Goal: Task Accomplishment & Management: Manage account settings

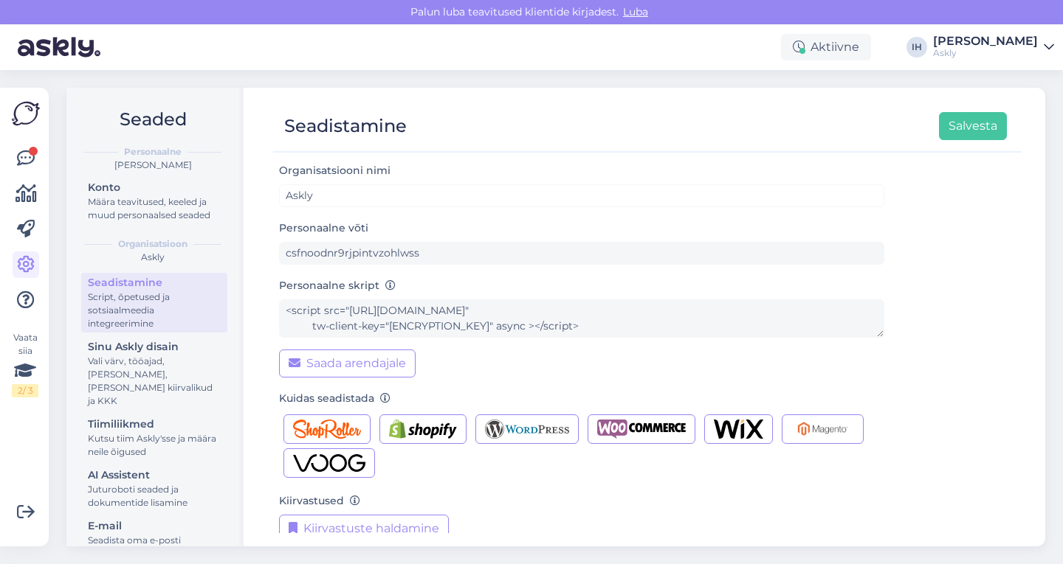
click at [47, 49] on img at bounding box center [59, 47] width 83 height 46
click at [30, 109] on img at bounding box center [26, 114] width 28 height 28
click at [58, 53] on img at bounding box center [59, 47] width 83 height 46
click at [142, 204] on div "Määra teavitused, keeled ja muud personaalsed seaded" at bounding box center [154, 209] width 133 height 27
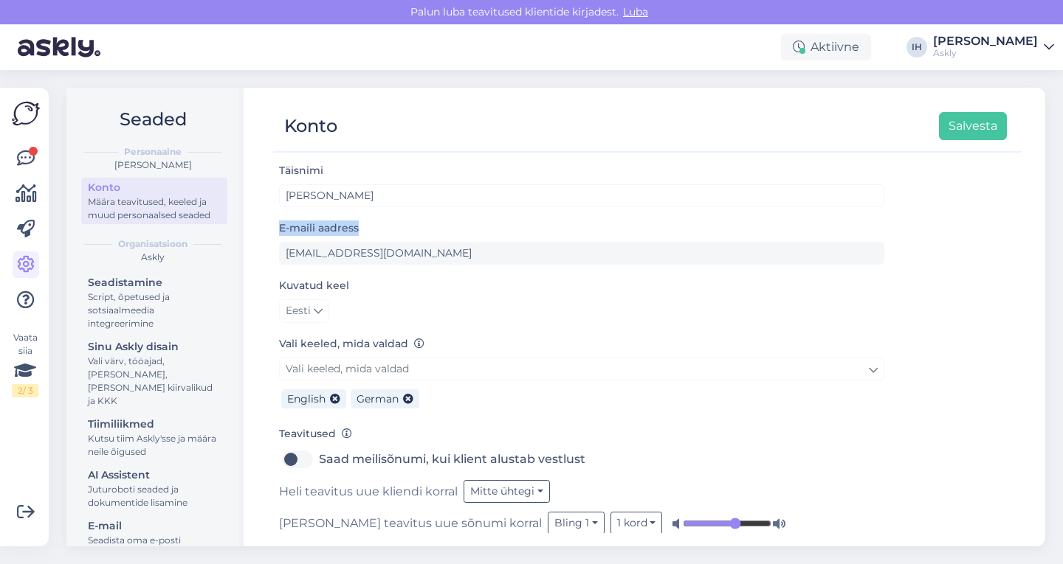
drag, startPoint x: 1007, startPoint y: 211, endPoint x: 1018, endPoint y: 247, distance: 37.6
click at [1018, 247] on div "Täisnimi [PERSON_NAME] E-maili aadress [EMAIL_ADDRESS][DOMAIN_NAME] Kuvatud kee…" at bounding box center [647, 348] width 748 height 372
click at [168, 326] on div "Script, õpetused ja sotsiaalmeedia integreerimine" at bounding box center [154, 311] width 133 height 40
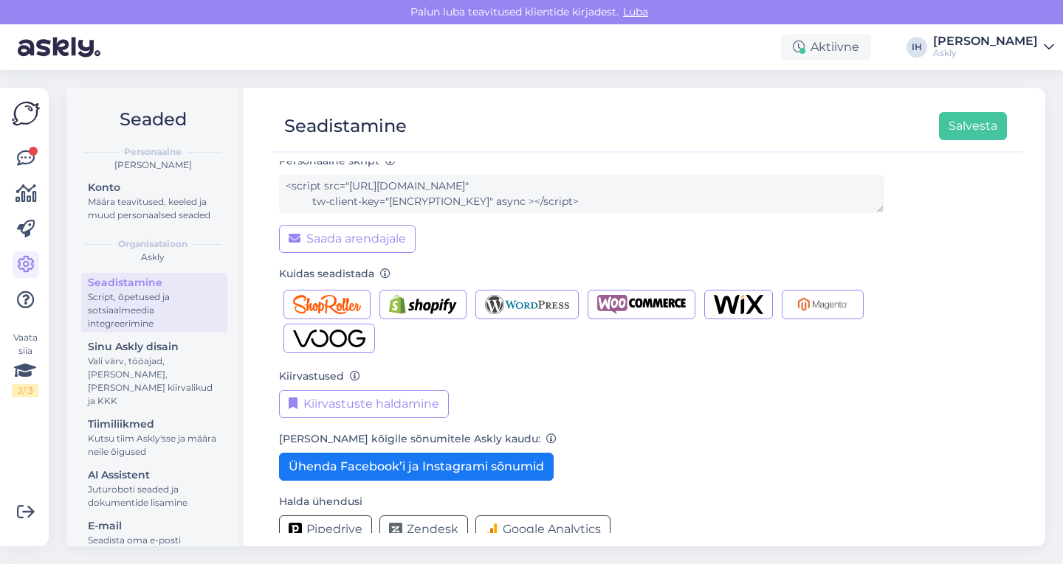
scroll to position [147, 0]
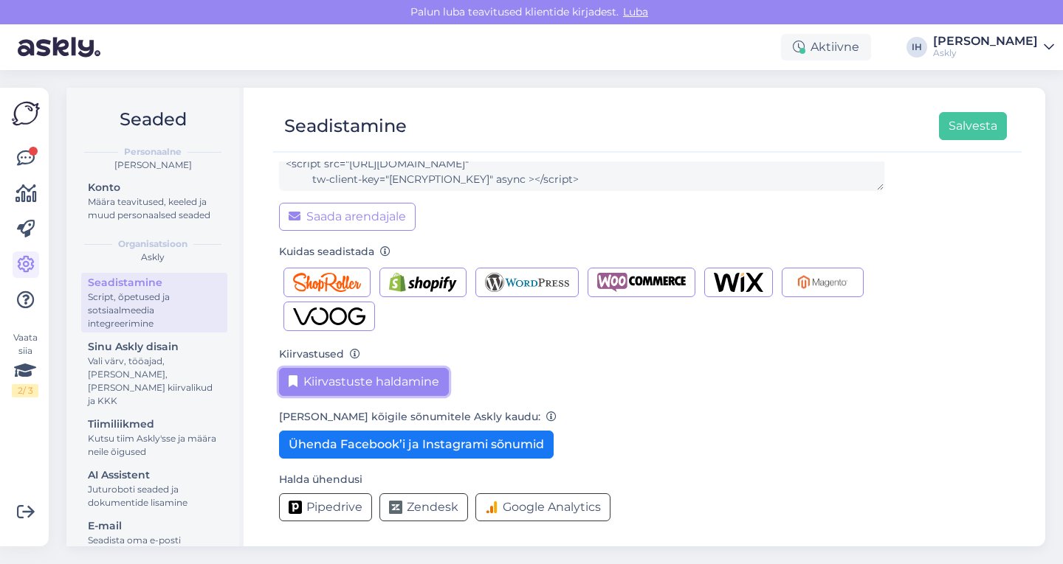
click at [356, 379] on button "Kiirvastuste haldamine" at bounding box center [364, 382] width 170 height 28
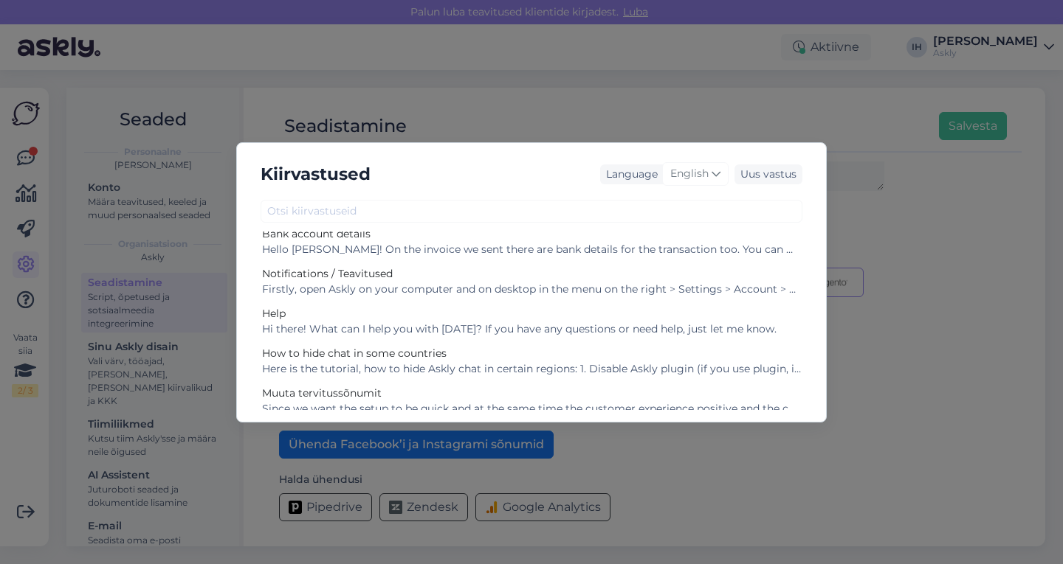
scroll to position [180, 0]
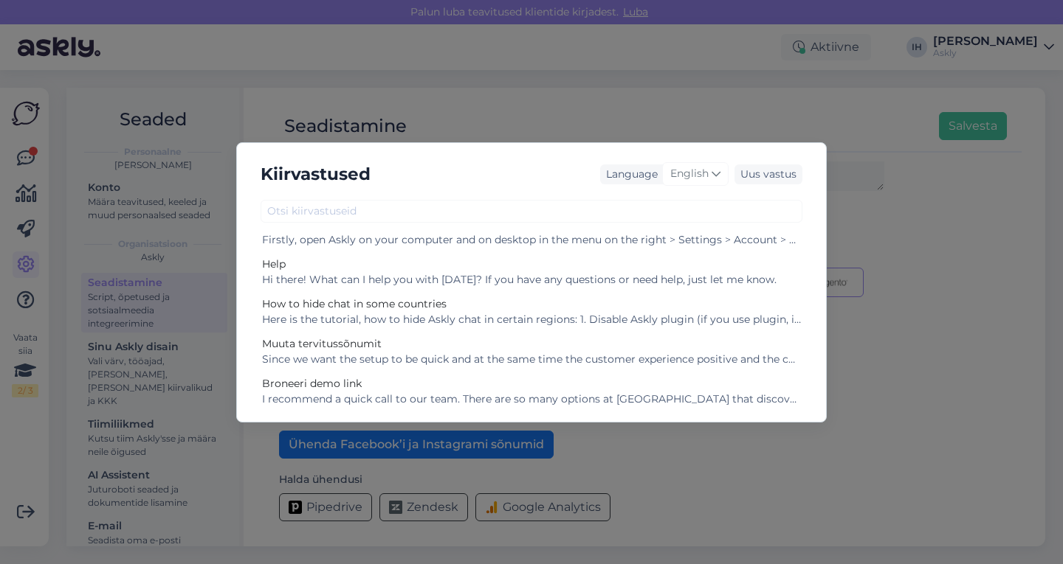
click at [867, 198] on div "Kiirvastused Language English Uus vastus Paar soovitus Chat [PERSON_NAME] A few…" at bounding box center [531, 282] width 1063 height 564
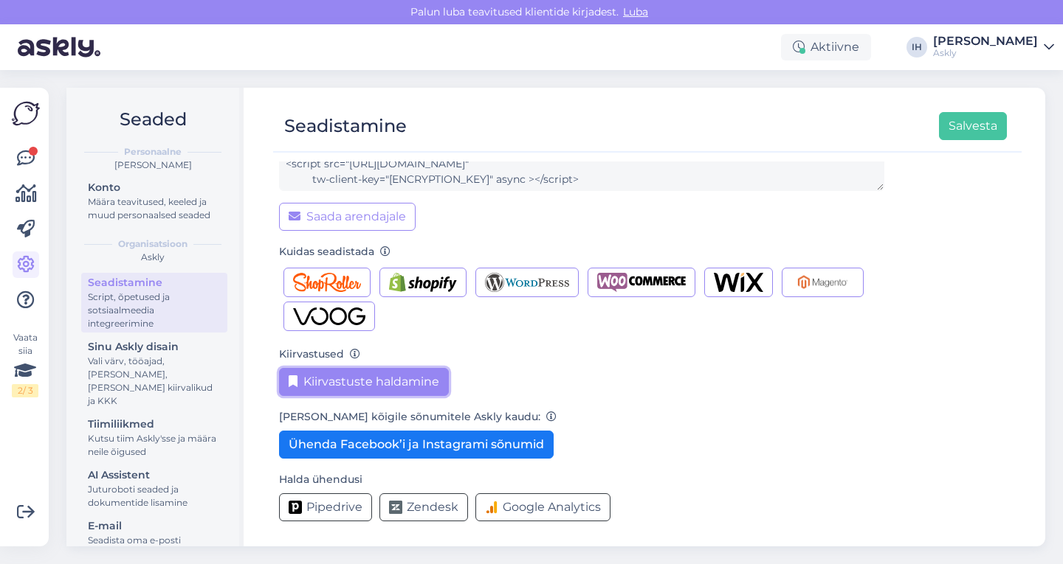
click at [383, 389] on button "Kiirvastuste haldamine" at bounding box center [364, 382] width 170 height 28
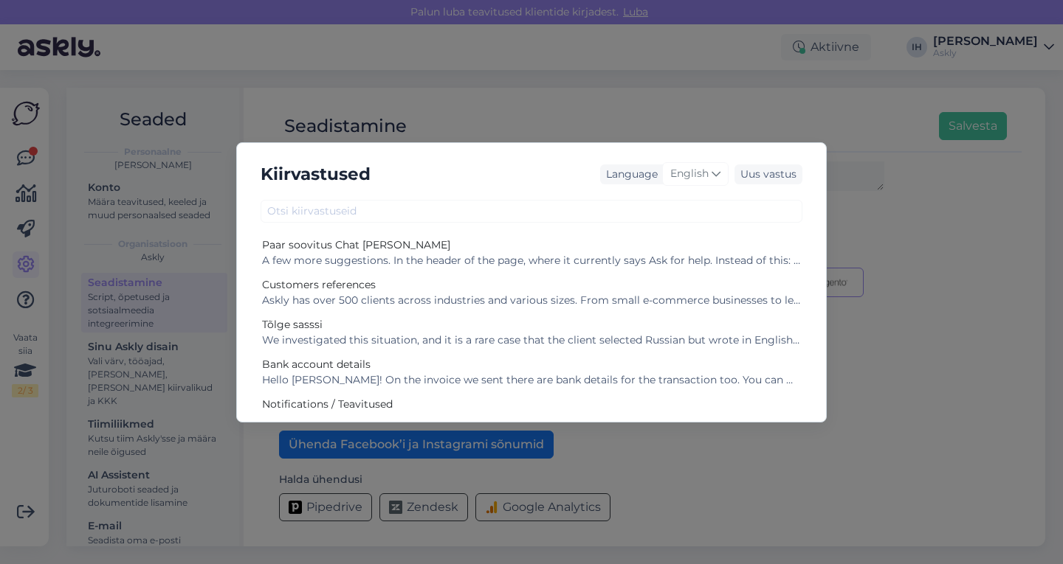
click at [953, 238] on div "Kiirvastused Language English Uus vastus Paar soovitus Chat [PERSON_NAME] A few…" at bounding box center [531, 282] width 1063 height 564
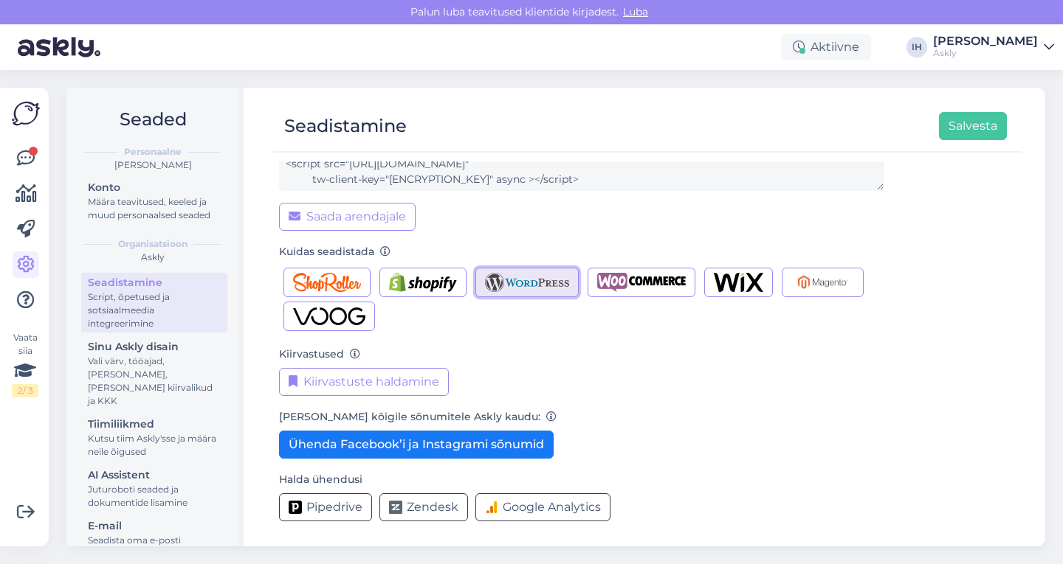
click at [530, 279] on img "button" at bounding box center [527, 282] width 85 height 19
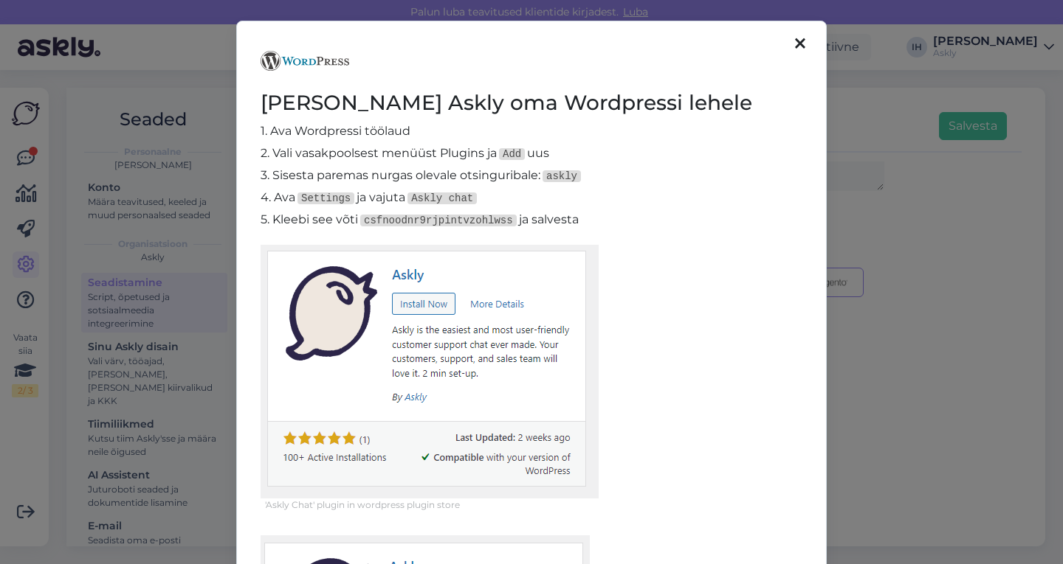
click at [798, 46] on icon at bounding box center [800, 44] width 10 height 16
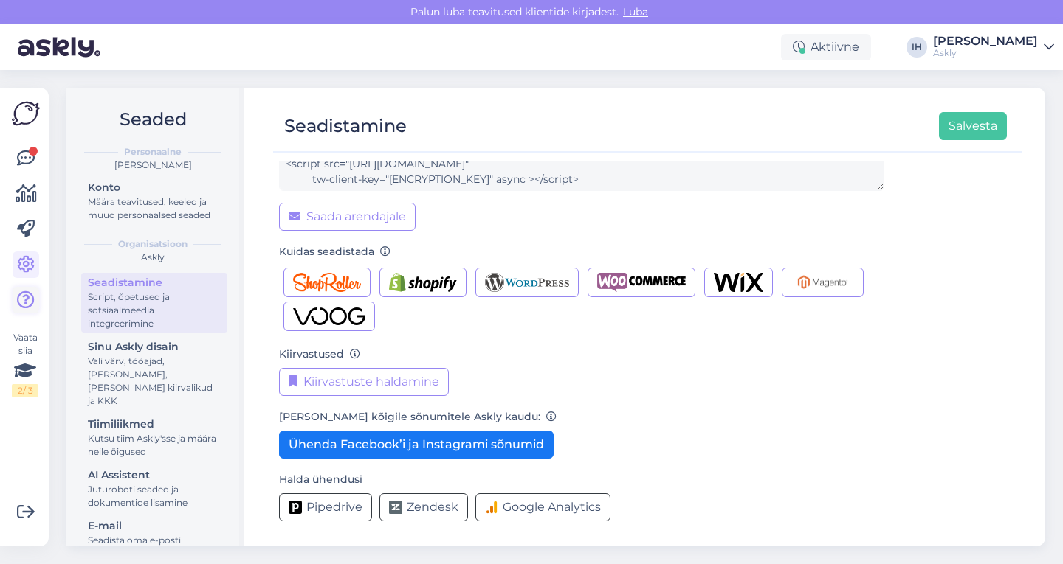
click at [30, 298] on icon at bounding box center [26, 300] width 18 height 18
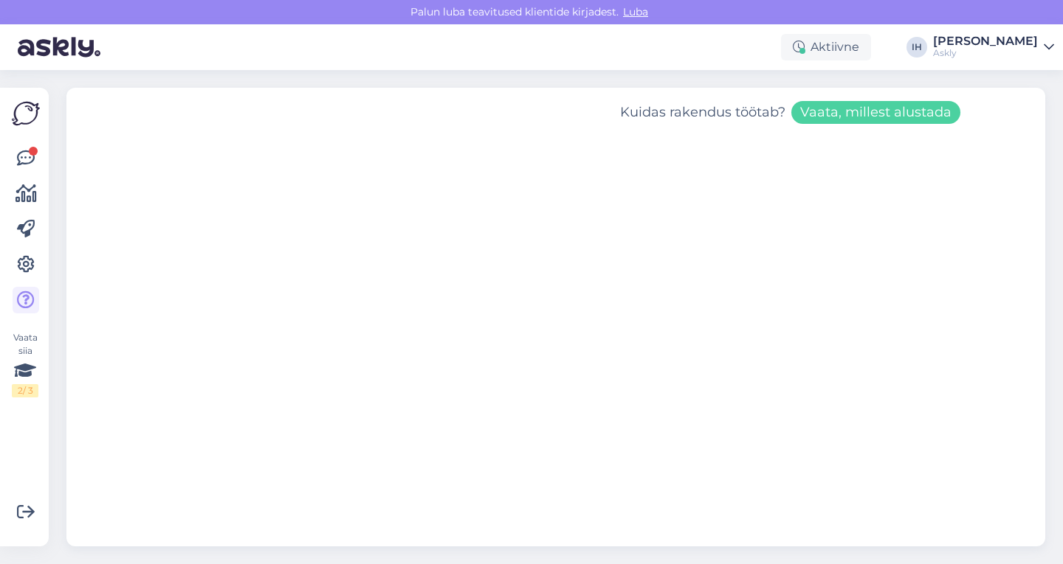
click at [919, 115] on button "Vaata, millest alustada" at bounding box center [875, 112] width 169 height 23
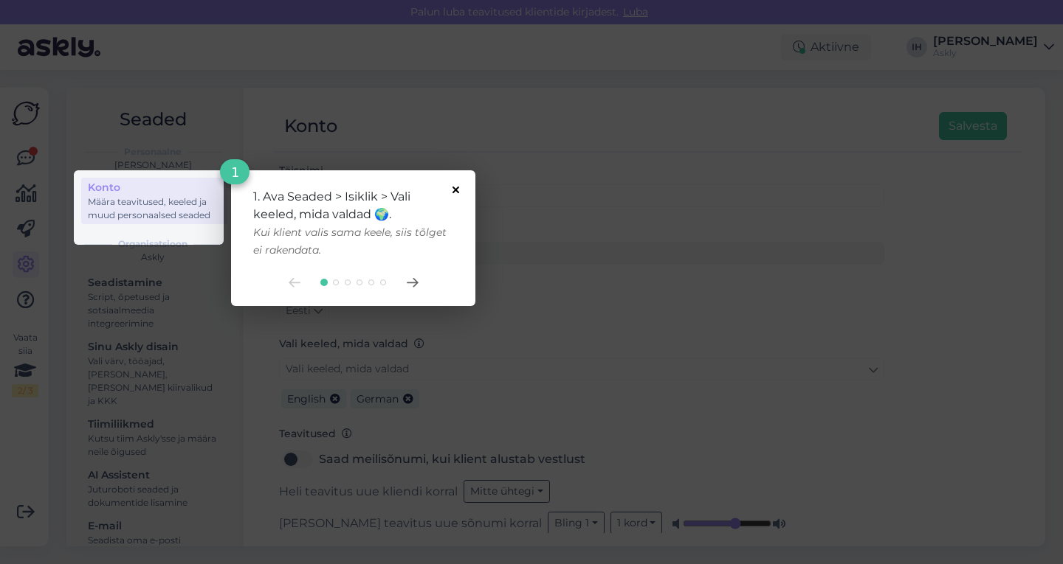
click at [457, 190] on icon at bounding box center [455, 190] width 7 height 7
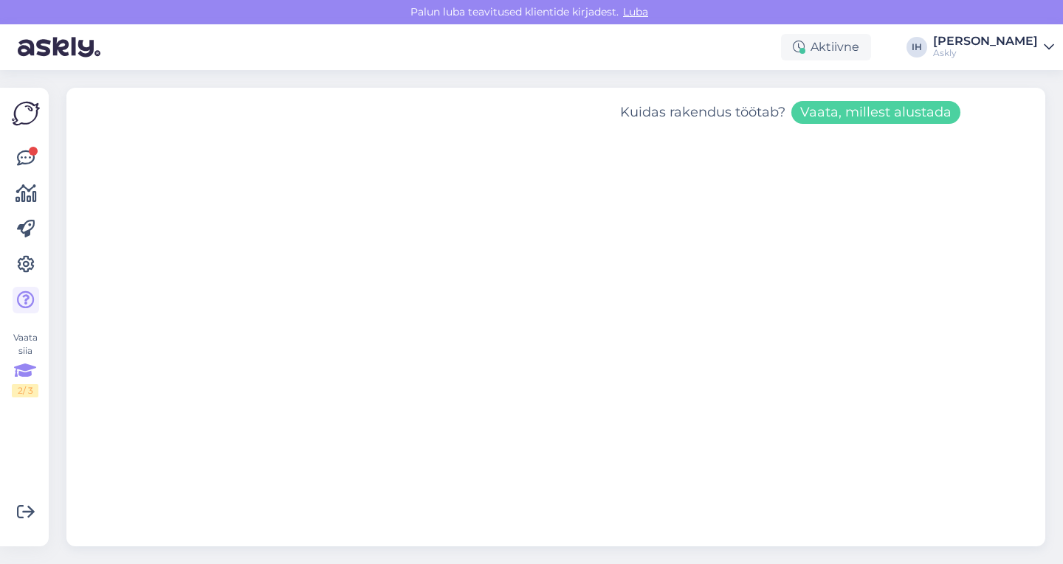
click at [30, 382] on icon at bounding box center [25, 371] width 22 height 27
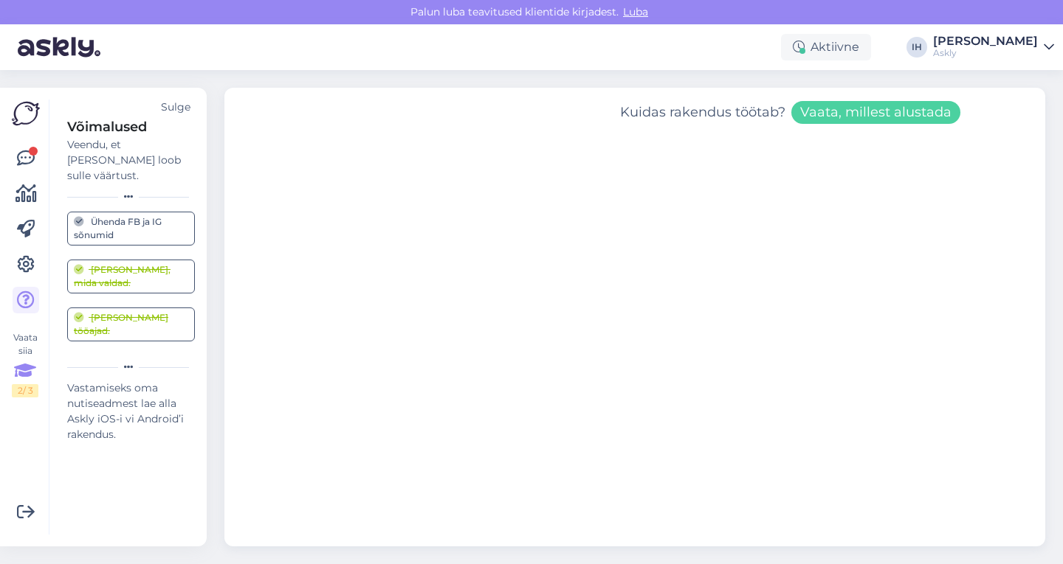
click at [30, 382] on icon at bounding box center [25, 371] width 22 height 27
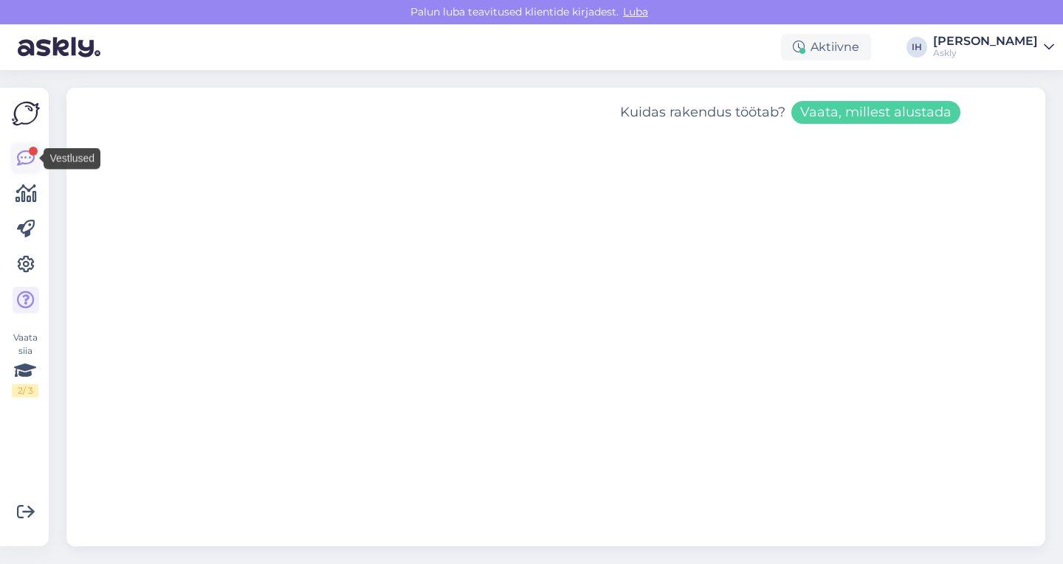
click at [21, 156] on icon at bounding box center [26, 159] width 18 height 18
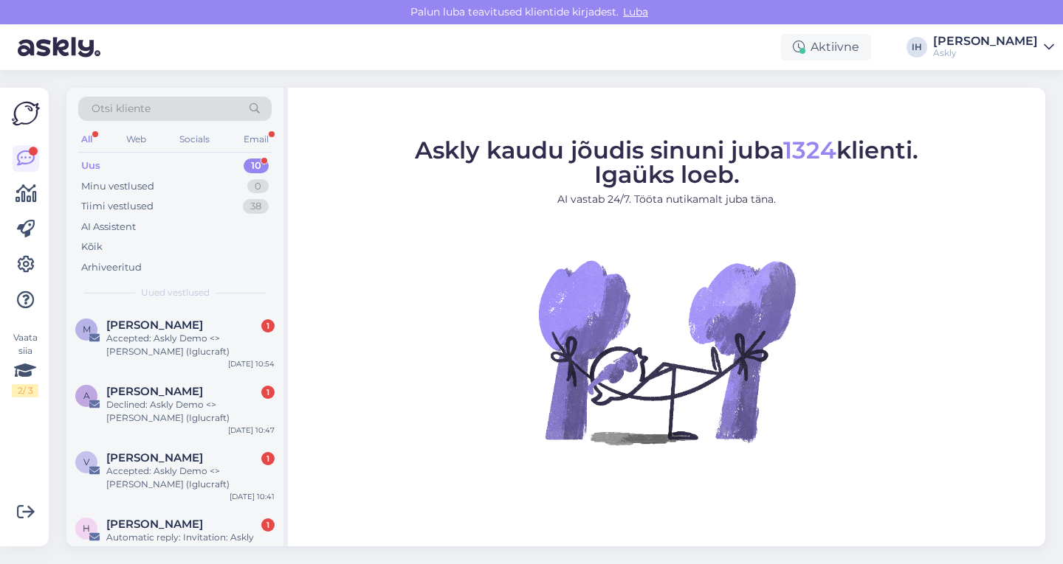
click at [156, 165] on div "Uus 10" at bounding box center [174, 166] width 193 height 21
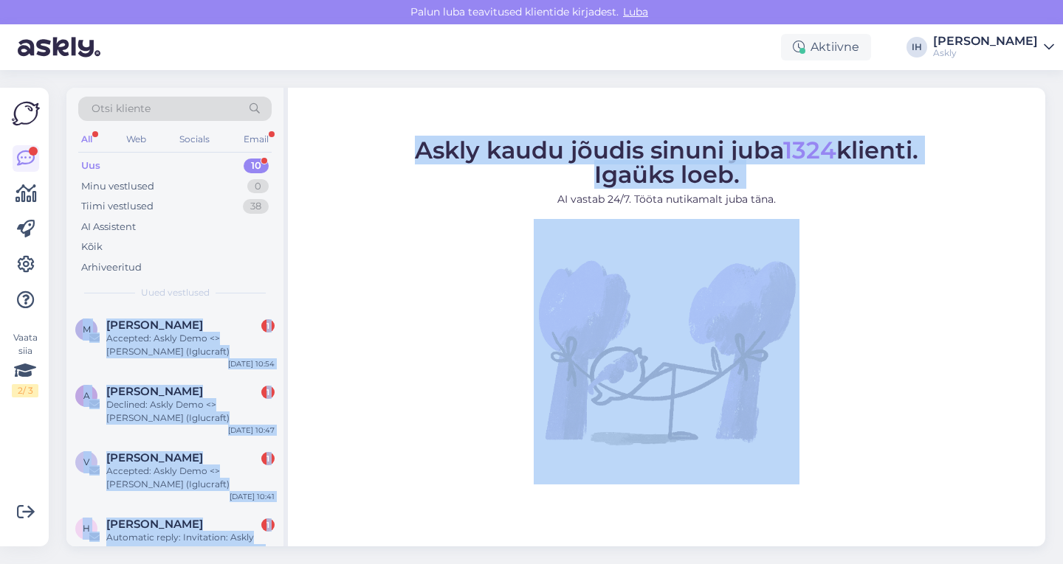
drag, startPoint x: 283, startPoint y: 249, endPoint x: 288, endPoint y: 258, distance: 9.9
click at [288, 258] on div "Otsi kliente All Web Socials Email Uus 10 Minu vestlused 0 Tiimi vestlused 38 A…" at bounding box center [555, 317] width 978 height 459
click at [307, 254] on figure "Askly kaudu jõudis sinuni juba 1324 klienti. Igaüks loeb. AI vastab 24/7. Tööta…" at bounding box center [666, 312] width 731 height 346
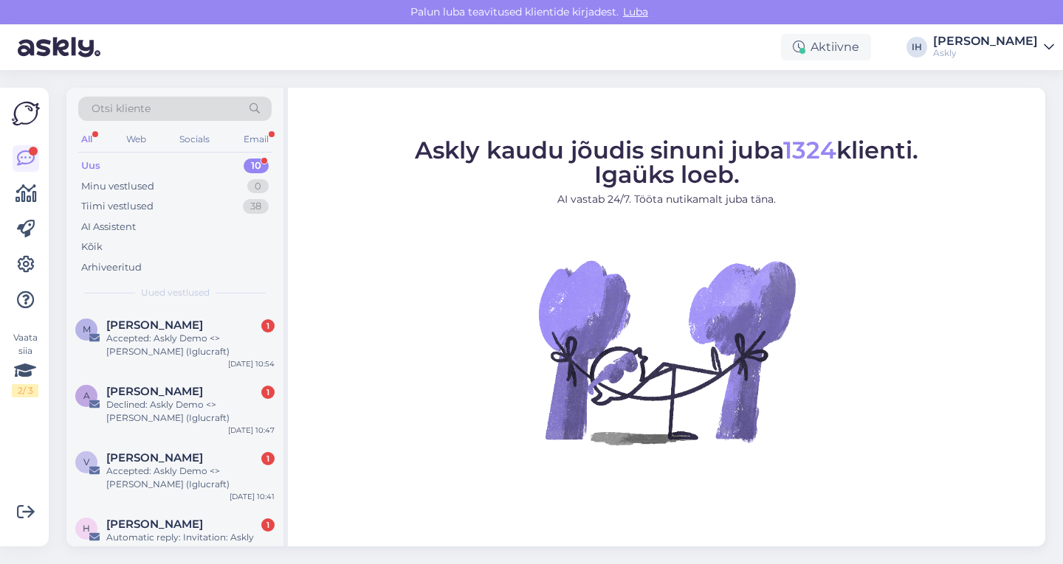
drag, startPoint x: 285, startPoint y: 253, endPoint x: 287, endPoint y: 264, distance: 11.3
click at [287, 264] on div "Otsi kliente All Web Socials Email Uus 10 Minu vestlused 0 Tiimi vestlused 38 A…" at bounding box center [176, 317] width 221 height 459
click at [251, 351] on div "Accepted: Askly Demo <> [PERSON_NAME] (Iglucraft)" at bounding box center [190, 345] width 168 height 27
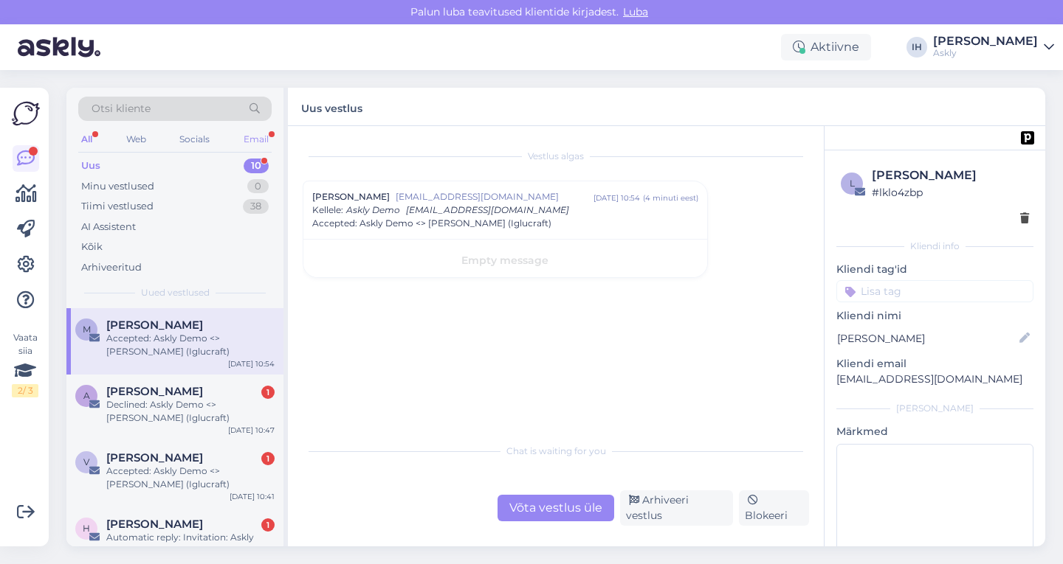
click at [258, 138] on div "Email" at bounding box center [256, 139] width 31 height 19
click at [161, 167] on div "Uus 10" at bounding box center [174, 166] width 193 height 21
click at [260, 131] on div "Email" at bounding box center [256, 139] width 31 height 19
click at [203, 138] on div "Socials" at bounding box center [194, 139] width 36 height 19
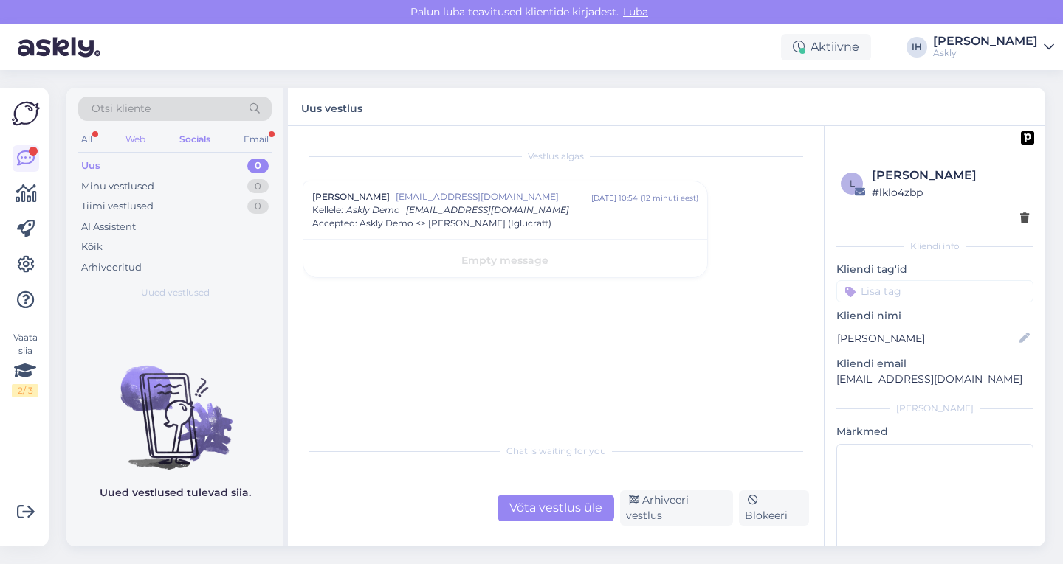
click at [146, 141] on div "Web" at bounding box center [135, 139] width 26 height 19
click at [94, 138] on div "All" at bounding box center [86, 139] width 17 height 19
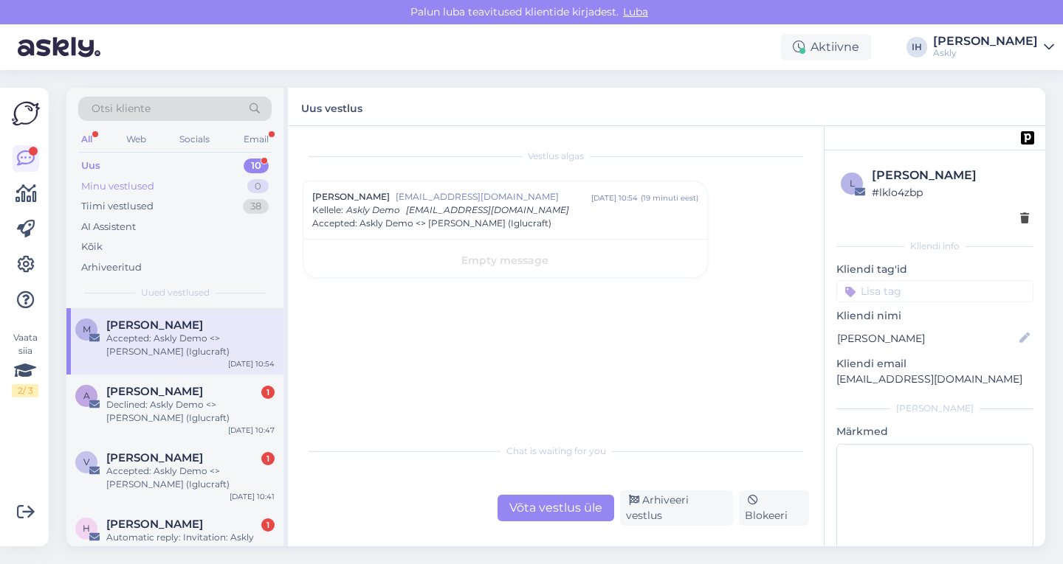
click at [156, 180] on div "Minu vestlused 0" at bounding box center [174, 186] width 193 height 21
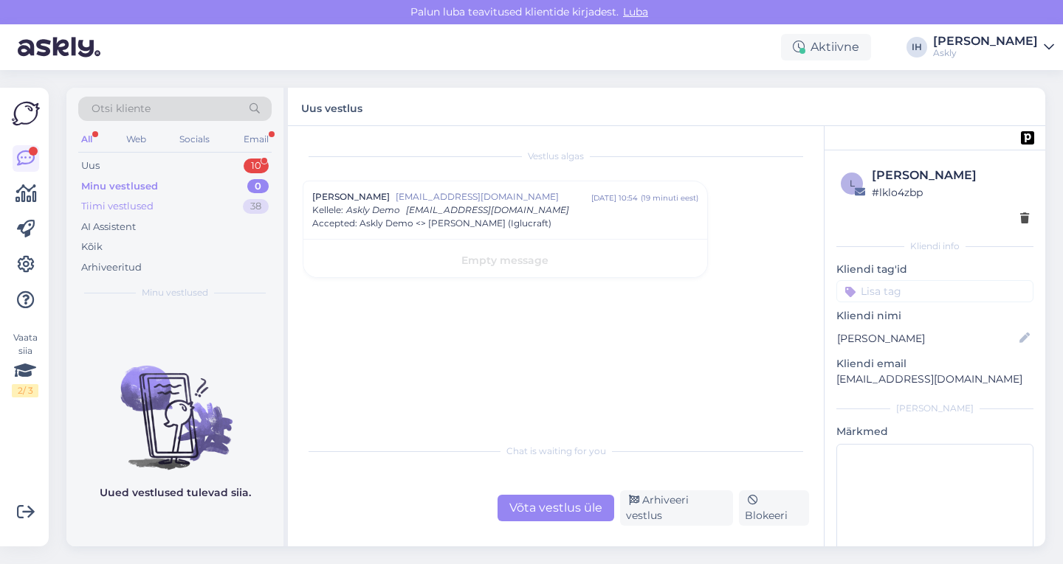
click at [159, 202] on div "Tiimi vestlused 38" at bounding box center [174, 206] width 193 height 21
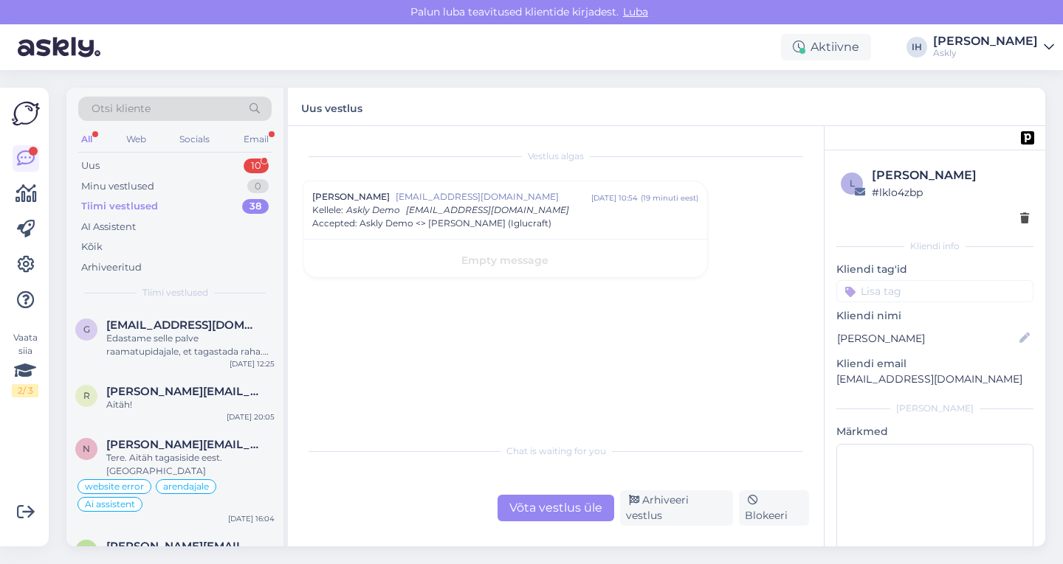
click at [160, 108] on div "Otsi kliente" at bounding box center [174, 109] width 193 height 24
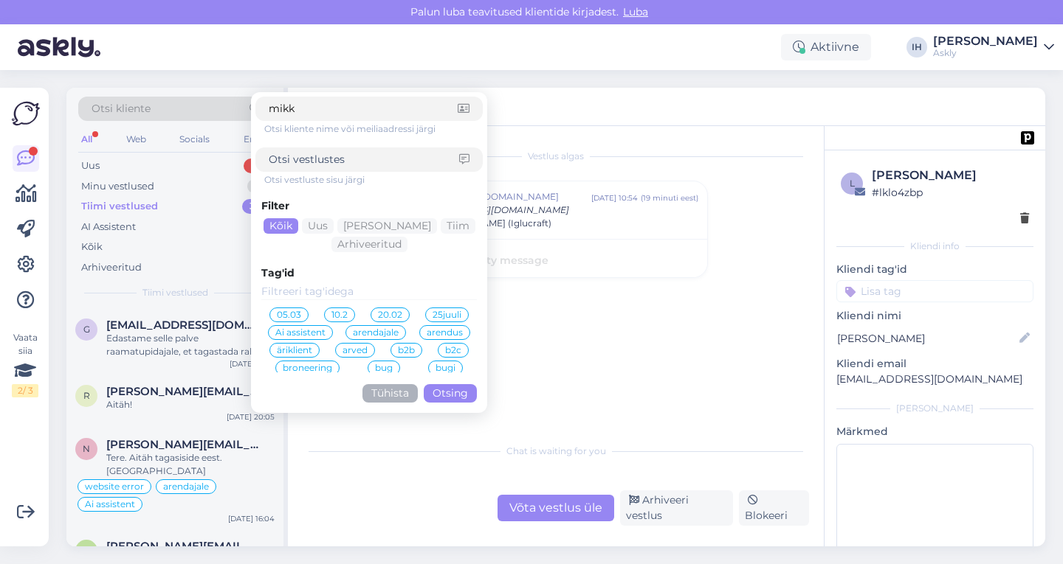
type input "mikk@"
click button "Otsing" at bounding box center [450, 393] width 53 height 18
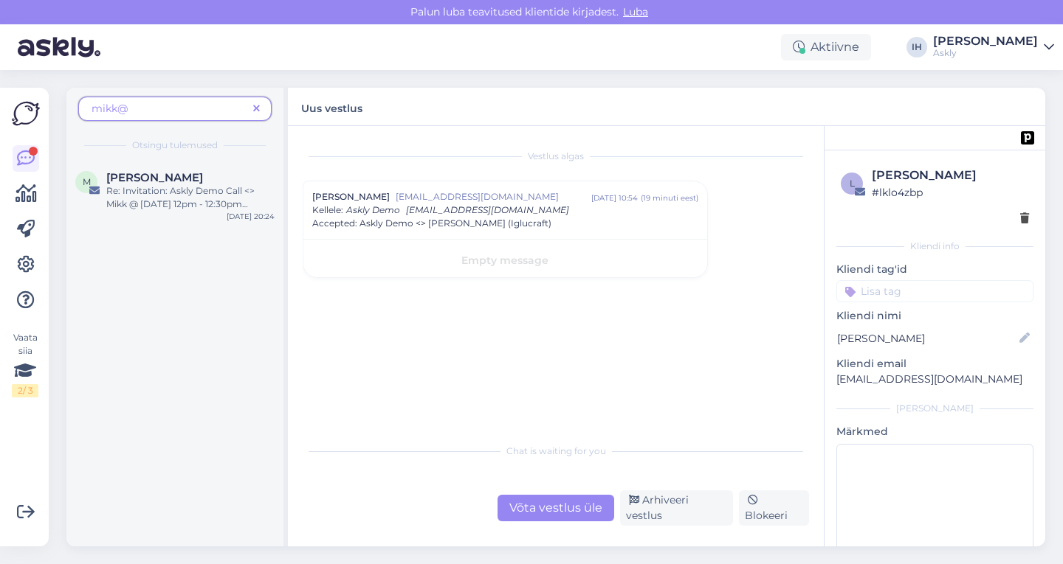
click at [484, 211] on div "[PERSON_NAME] [EMAIL_ADDRESS][DOMAIN_NAME] [DATE] 10:54 ( 19 minuti eest ) Kell…" at bounding box center [505, 210] width 386 height 40
click at [484, 211] on span "Accepted: Askly Demo <> [PERSON_NAME] (Iglucraft)" at bounding box center [431, 210] width 239 height 13
click at [174, 179] on span "[PERSON_NAME]" at bounding box center [154, 177] width 97 height 13
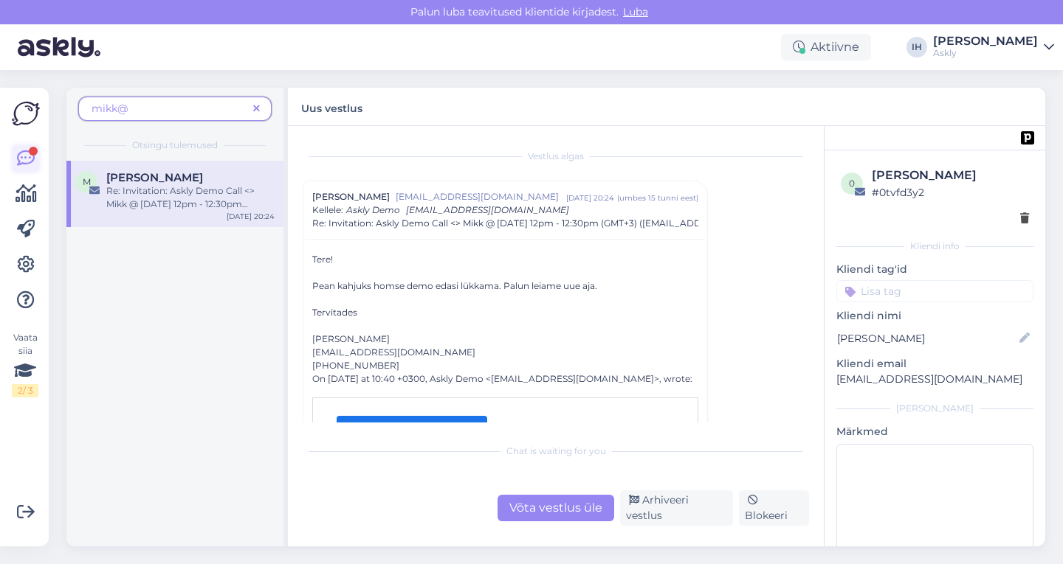
click at [31, 164] on icon at bounding box center [26, 159] width 18 height 18
click at [27, 156] on icon at bounding box center [26, 159] width 18 height 18
click at [255, 106] on icon at bounding box center [256, 109] width 7 height 10
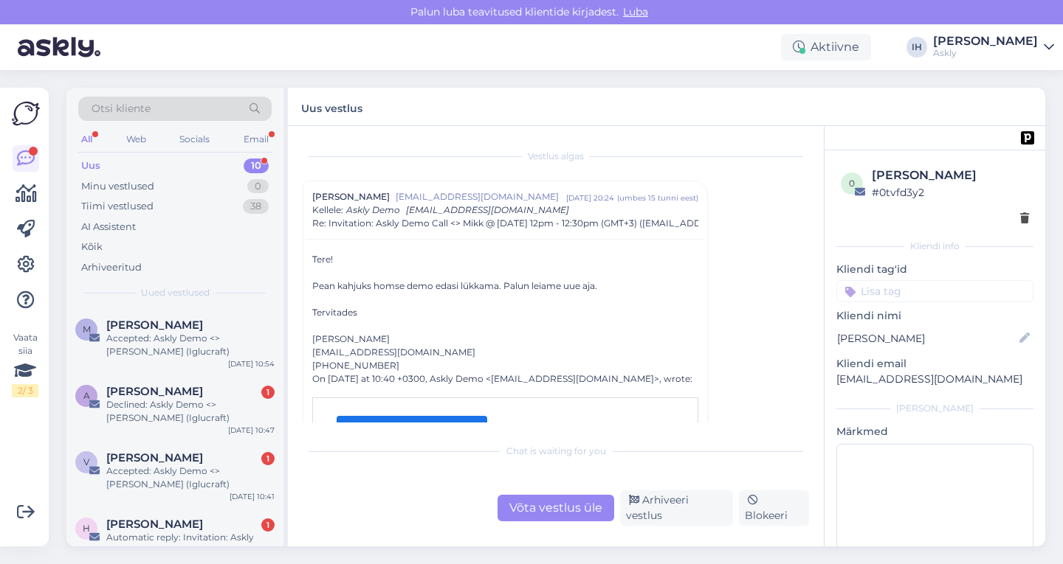
click at [202, 173] on div "Uus 10" at bounding box center [174, 166] width 193 height 21
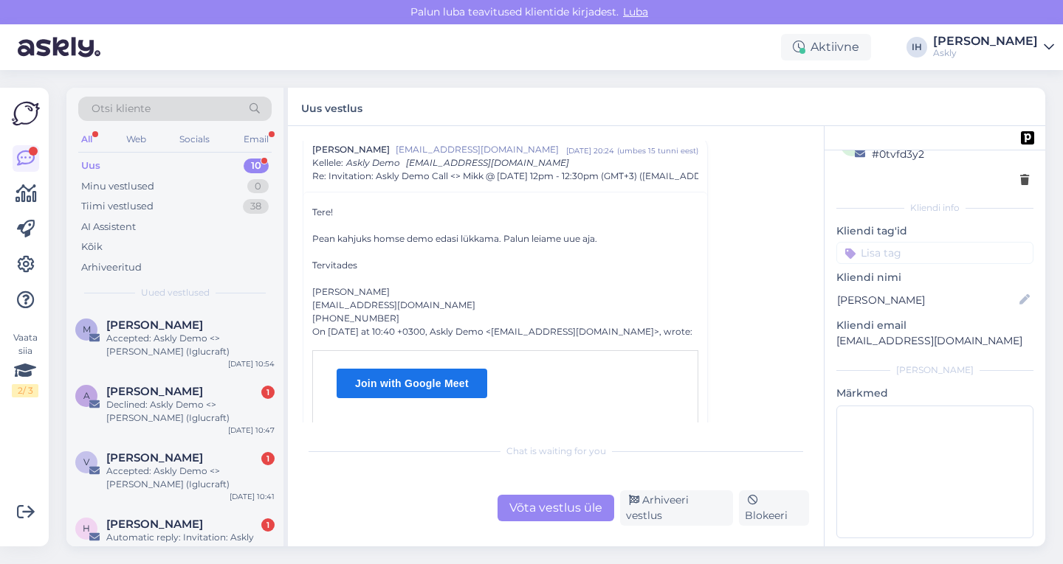
scroll to position [52, 0]
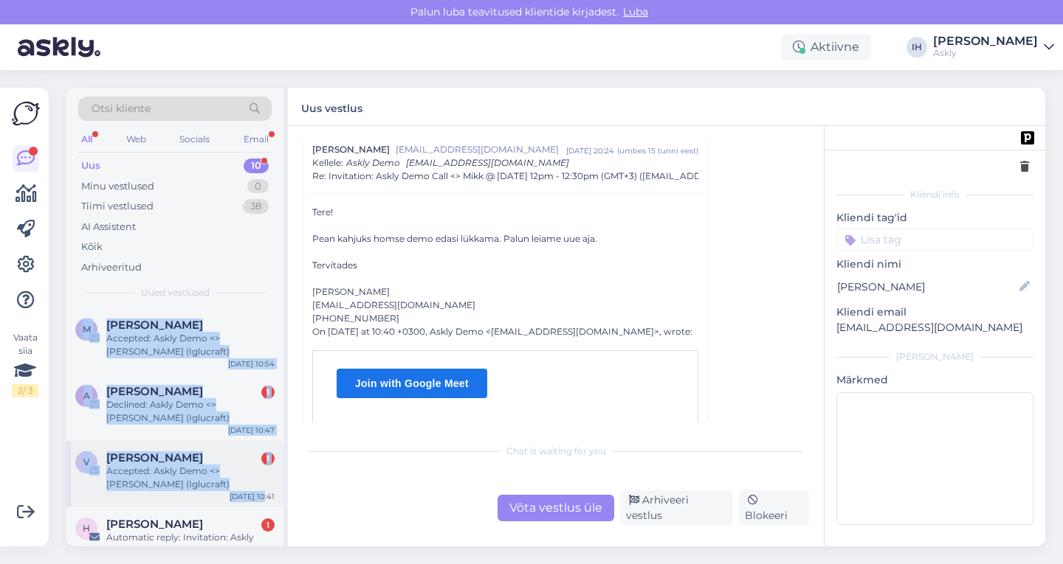
drag, startPoint x: 286, startPoint y: 284, endPoint x: 265, endPoint y: 504, distance: 220.9
click at [265, 504] on div "Otsi kliente All Web Socials Email Uus 10 Minu vestlused 0 Tiimi vestlused 38 A…" at bounding box center [176, 317] width 221 height 459
click at [58, 424] on div "Otsi kliente All Web Socials Email Uus 10 Minu vestlused 0 Tiimi vestlused 38 A…" at bounding box center [560, 317] width 1005 height 494
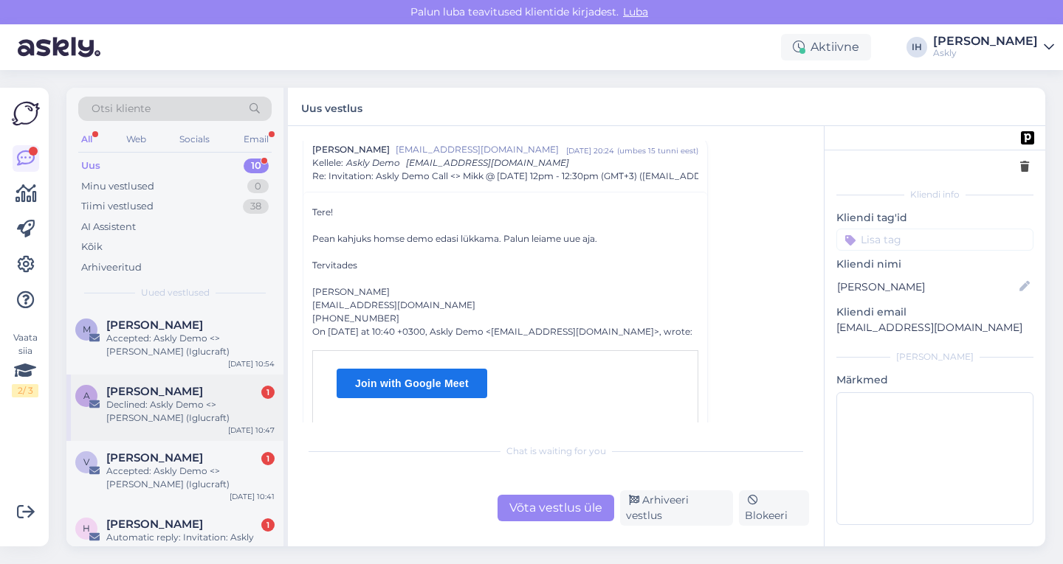
drag, startPoint x: 67, startPoint y: 416, endPoint x: 69, endPoint y: 441, distance: 24.4
click at [69, 441] on div "A [PERSON_NAME] 1 Declined: Askly Demo <> [PERSON_NAME] (Iglucraft) [DATE] 10:47" at bounding box center [174, 408] width 217 height 66
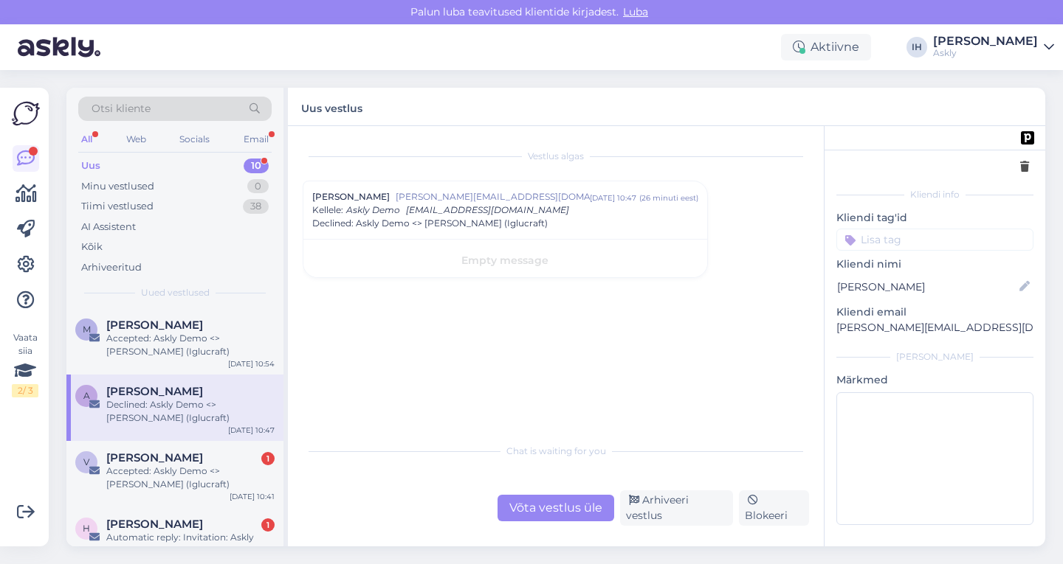
click at [52, 438] on div "Vaata siia 2 / 3 Võimalused Veendu, et Askly loob sulle väärtust. Sulge Ühenda …" at bounding box center [29, 317] width 58 height 494
drag, startPoint x: 285, startPoint y: 227, endPoint x: 286, endPoint y: 271, distance: 44.3
click at [286, 271] on div "Otsi kliente All Web Socials Email Uus 10 Minu vestlused 0 Tiimi vestlused 38 A…" at bounding box center [176, 317] width 221 height 459
click at [255, 137] on div "Email" at bounding box center [256, 139] width 31 height 19
click at [89, 145] on div "All" at bounding box center [86, 139] width 17 height 19
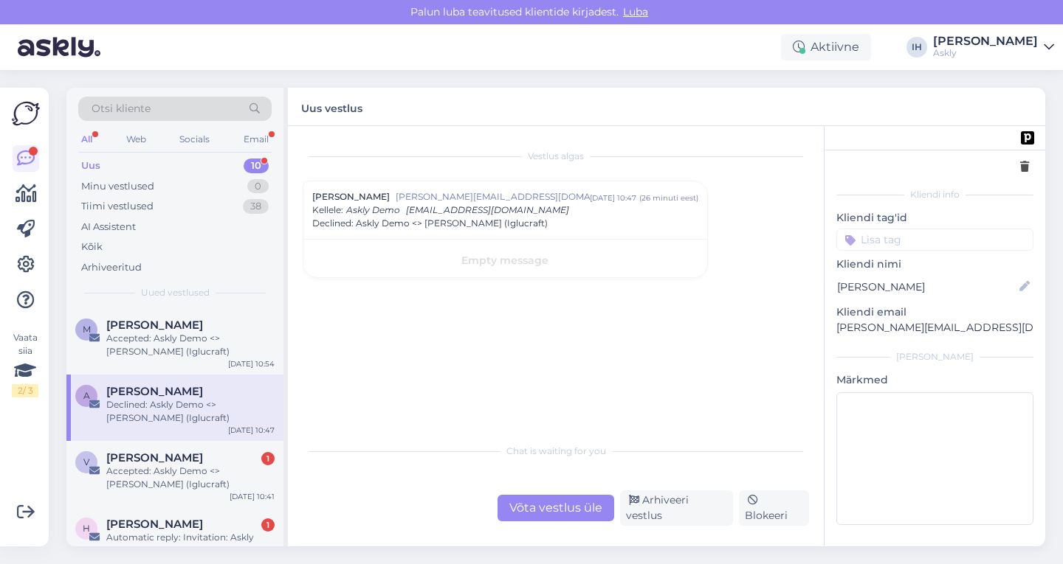
click at [58, 469] on div "Otsi kliente All Web Socials Email Uus 10 Minu vestlused 0 Tiimi vestlused 38 A…" at bounding box center [560, 317] width 1005 height 494
click at [286, 327] on div "Otsi kliente All Web Socials Email Uus 10 Minu vestlused 0 Tiimi vestlused 38 A…" at bounding box center [176, 317] width 221 height 459
click at [79, 135] on div "All" at bounding box center [86, 139] width 17 height 19
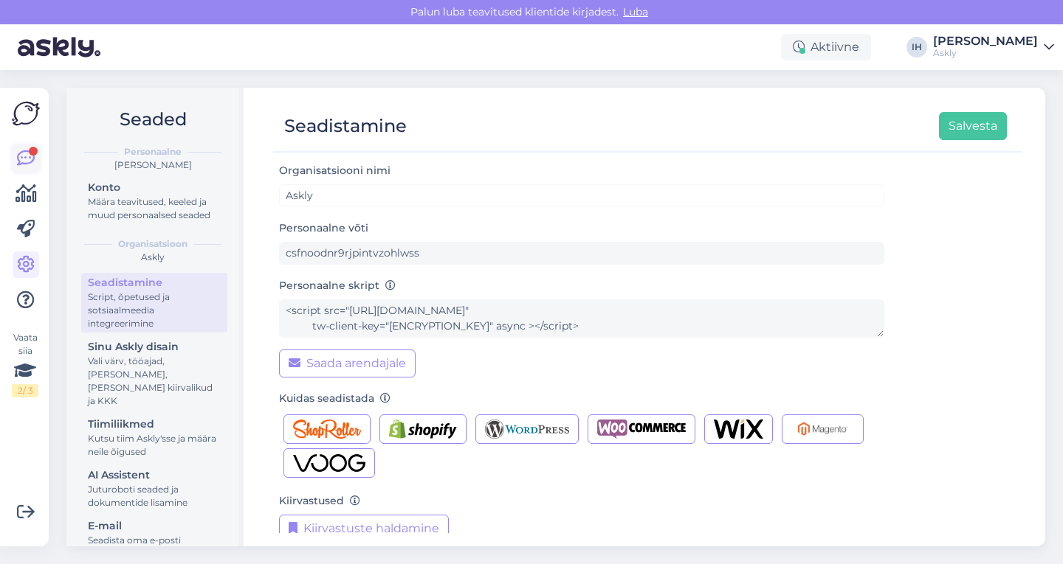
click at [25, 156] on icon at bounding box center [26, 159] width 18 height 18
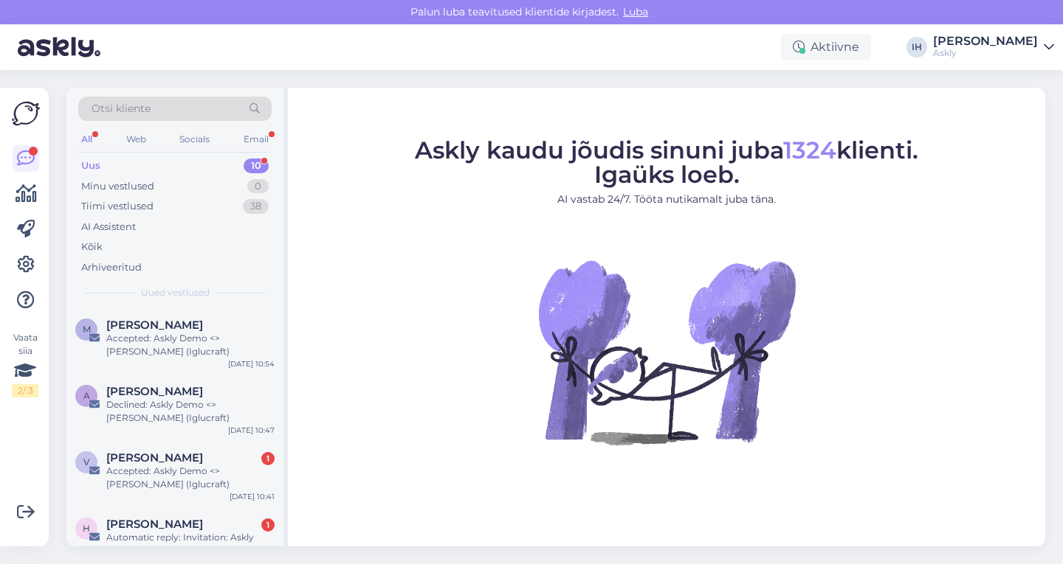
click at [189, 168] on div "Uus 10" at bounding box center [174, 166] width 193 height 21
click at [255, 139] on div "Email" at bounding box center [256, 139] width 31 height 19
click at [249, 165] on div "10" at bounding box center [256, 166] width 25 height 15
drag, startPoint x: 286, startPoint y: 311, endPoint x: 287, endPoint y: 339, distance: 27.3
click at [287, 339] on div "Otsi kliente All Web Socials Email Uus 10 Minu vestlused 0 Tiimi vestlused 1 AI…" at bounding box center [176, 317] width 221 height 459
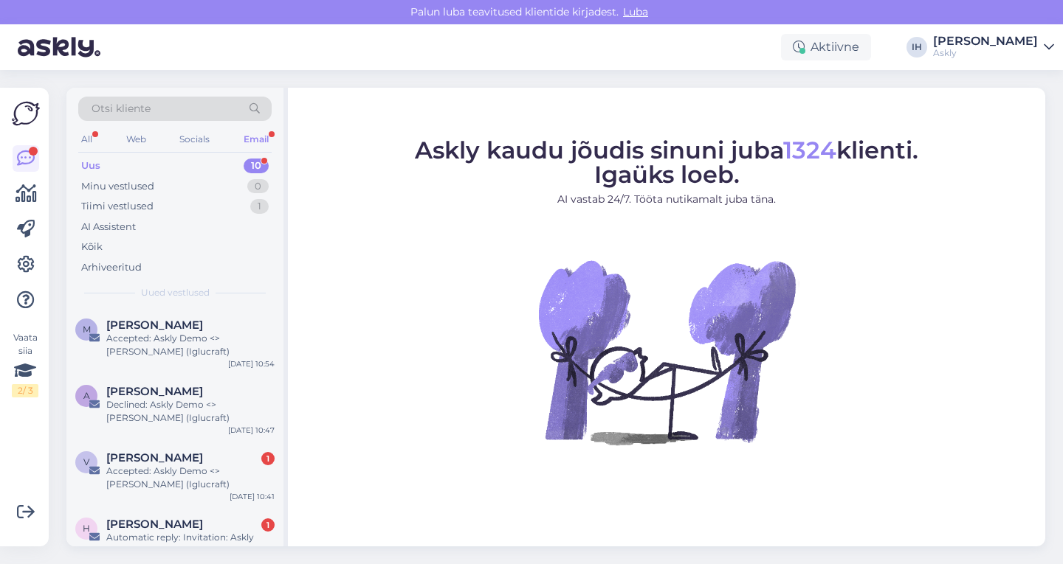
click at [317, 299] on figure "Askly kaudu jõudis sinuni juba 1324 klienti. Igaüks loeb. AI vastab 24/7. Tööta…" at bounding box center [666, 312] width 731 height 346
click at [187, 291] on span "Uued vestlused" at bounding box center [175, 292] width 69 height 13
click at [182, 165] on div "Uus 10" at bounding box center [174, 166] width 193 height 21
click at [255, 160] on div "10" at bounding box center [256, 166] width 25 height 15
click at [284, 446] on div "Otsi kliente All Web Socials Email Uus 10 Minu vestlused 0 Tiimi vestlused 1 AI…" at bounding box center [176, 317] width 221 height 459
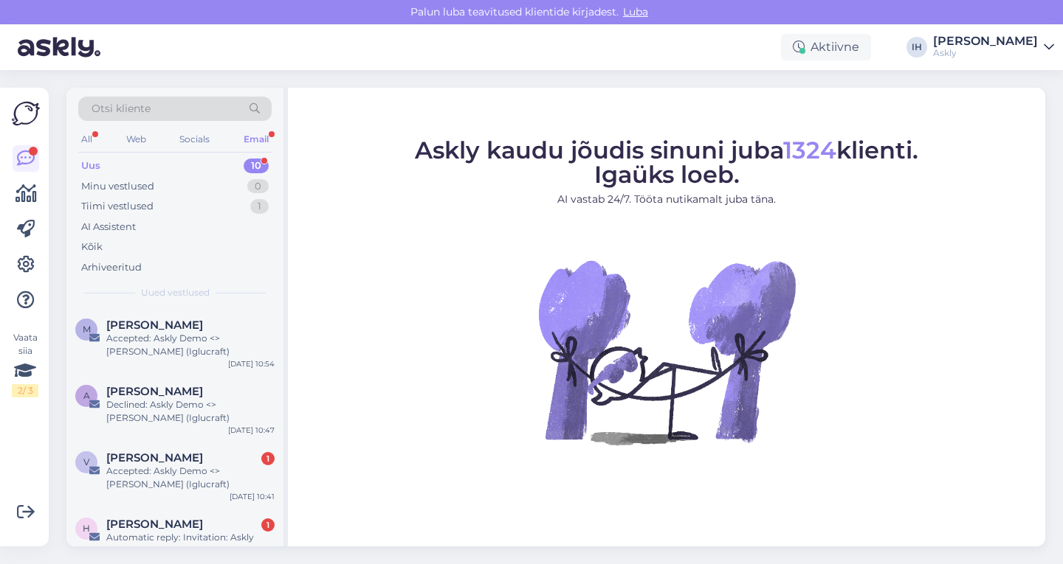
click at [442, 463] on figure "Askly kaudu jõudis sinuni juba 1324 klienti. Igaüks loeb. AI vastab 24/7. Tööta…" at bounding box center [666, 312] width 731 height 346
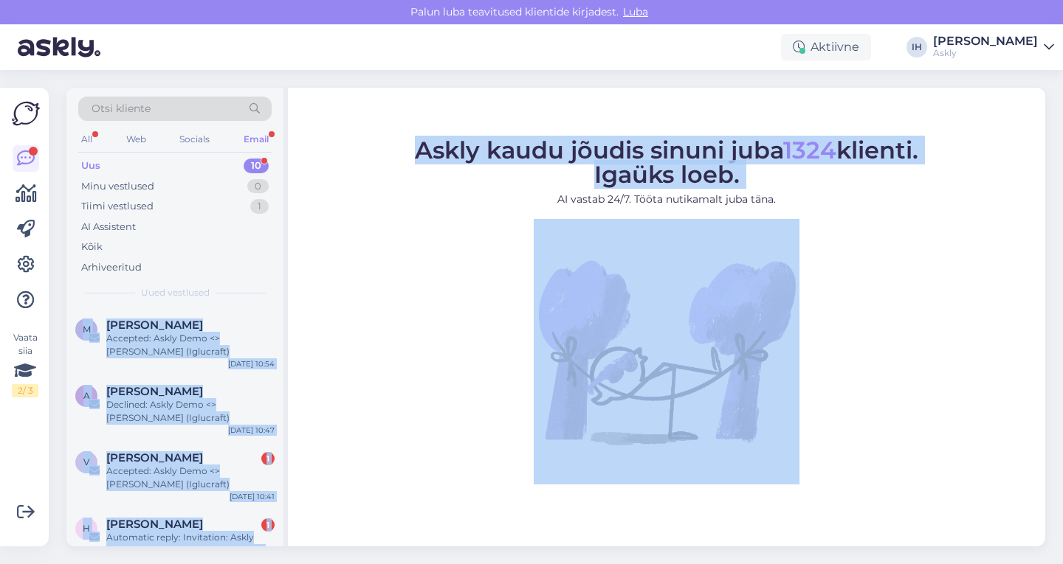
drag, startPoint x: 286, startPoint y: 238, endPoint x: 288, endPoint y: 251, distance: 12.6
click at [288, 251] on div "Otsi kliente All Web Socials Email Uus 10 Minu vestlused 0 Tiimi vestlused 1 AI…" at bounding box center [555, 317] width 978 height 459
click at [311, 238] on figure "Askly kaudu jõudis sinuni juba 1324 klienti. Igaüks loeb. AI vastab 24/7. Tööta…" at bounding box center [666, 312] width 731 height 346
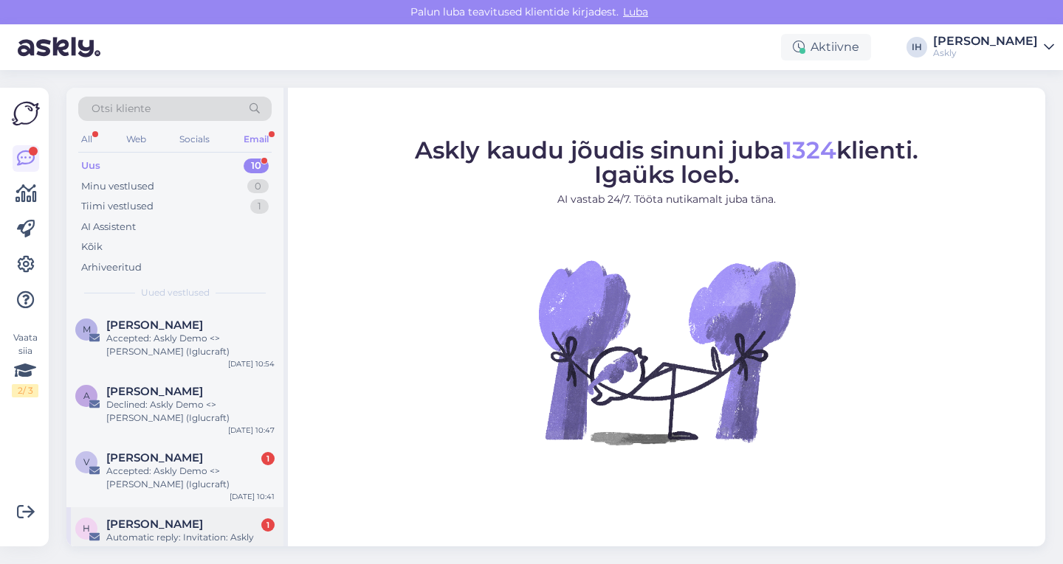
click at [215, 518] on div "Hele Reinsalu 1" at bounding box center [190, 524] width 168 height 13
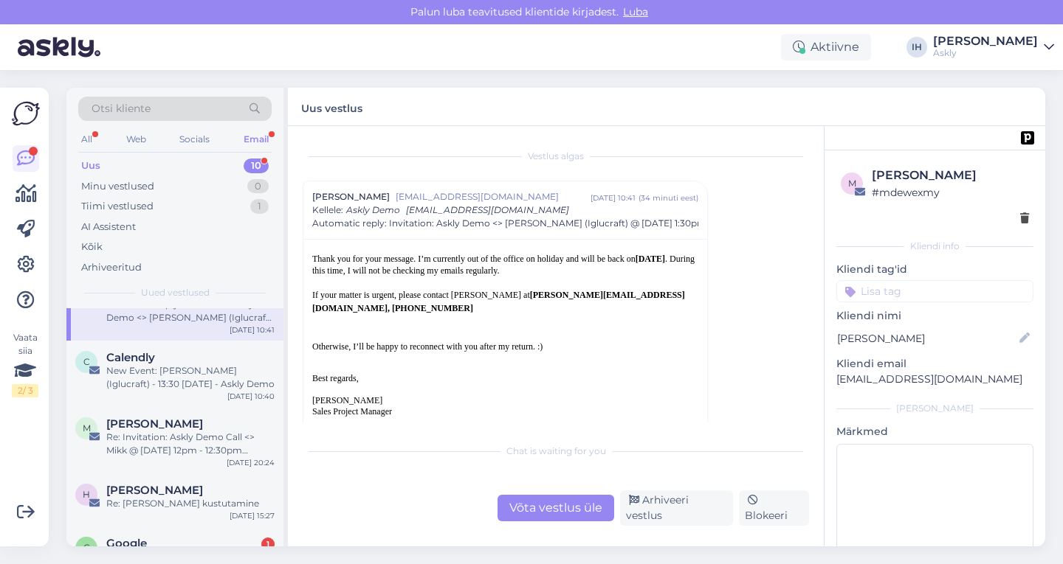
scroll to position [209, 0]
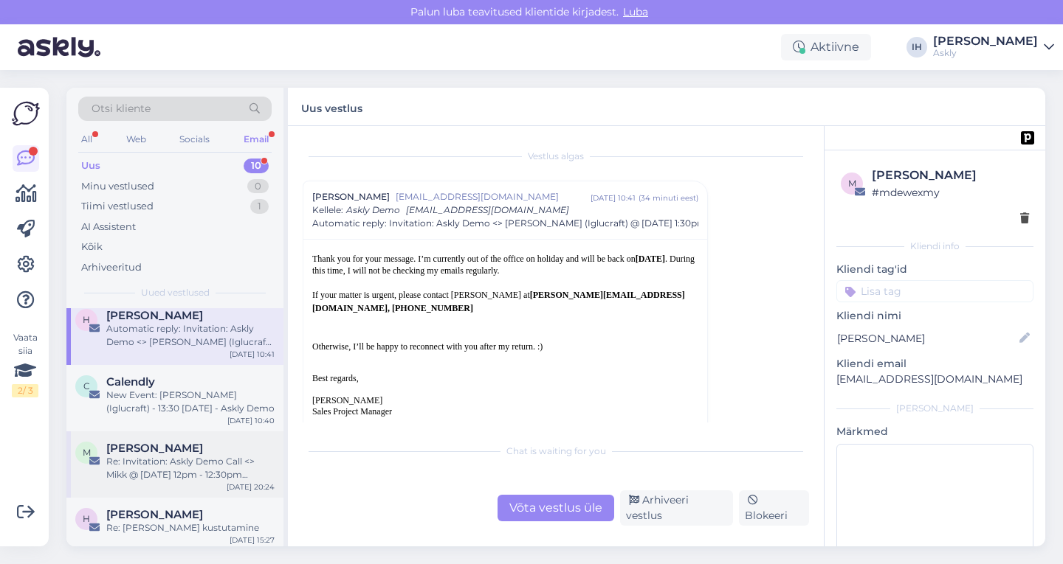
click at [187, 461] on div "Re: Invitation: Askly Demo Call <> Mikk @ [DATE] 12pm - 12:30pm (GMT+3) ([EMAIL…" at bounding box center [190, 468] width 168 height 27
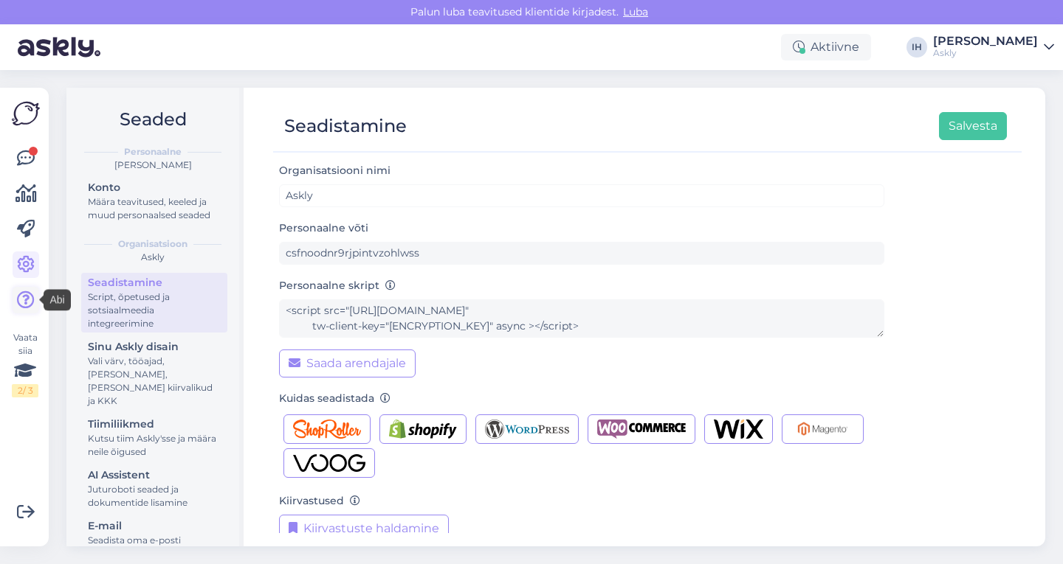
click at [21, 302] on icon at bounding box center [26, 300] width 18 height 18
